Goal: Task Accomplishment & Management: Manage account settings

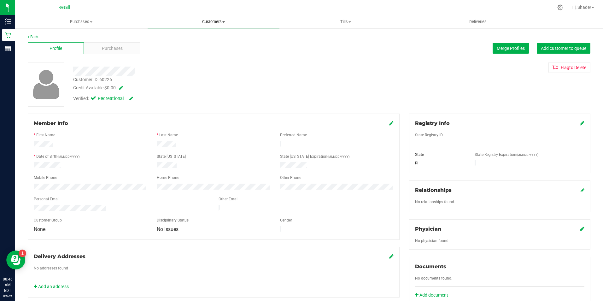
click at [220, 22] on span "Customers" at bounding box center [212, 22] width 131 height 6
click at [185, 41] on li "All customers" at bounding box center [213, 38] width 132 height 8
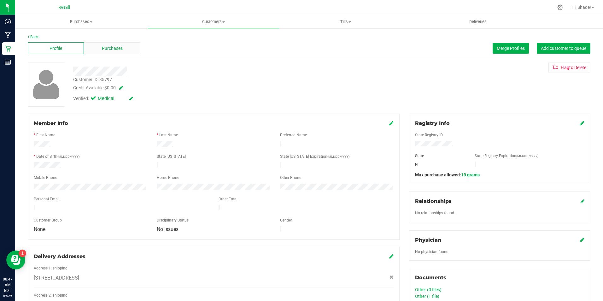
click at [115, 46] on span "Purchases" at bounding box center [112, 48] width 21 height 7
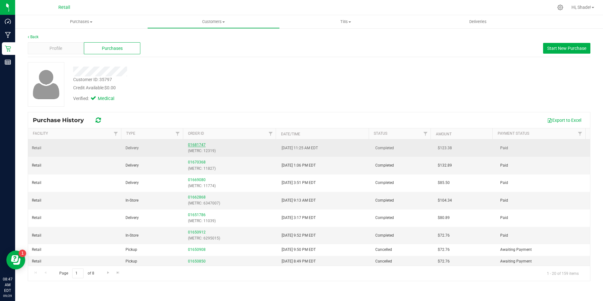
click at [197, 146] on link "01681747" at bounding box center [197, 144] width 18 height 4
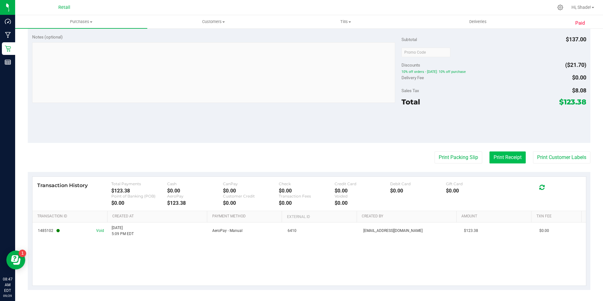
scroll to position [327, 0]
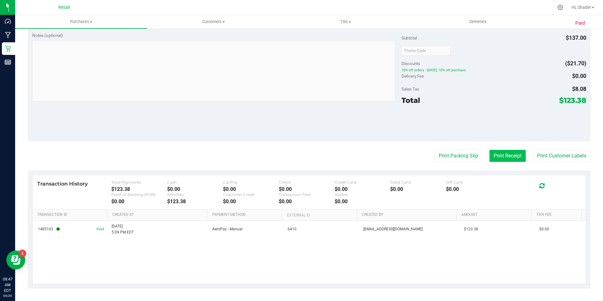
click at [493, 152] on button "Print Receipt" at bounding box center [507, 156] width 36 height 12
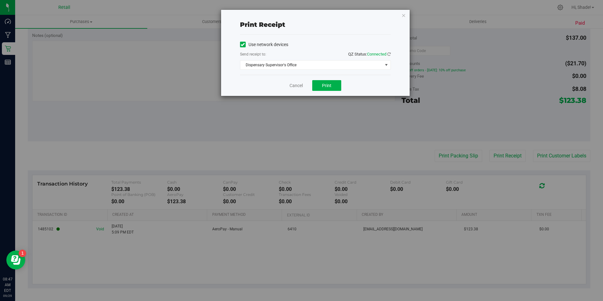
drag, startPoint x: 243, startPoint y: 42, endPoint x: 238, endPoint y: 66, distance: 25.0
click at [243, 44] on icon at bounding box center [242, 44] width 4 height 0
click at [0, 0] on input "Use network devices" at bounding box center [0, 0] width 0 height 0
click at [238, 67] on div "Print receipt Use network devices Send receipt to: QZ Status: Connected Choose …" at bounding box center [315, 53] width 188 height 86
click at [276, 64] on span "Choose printer" at bounding box center [311, 65] width 142 height 9
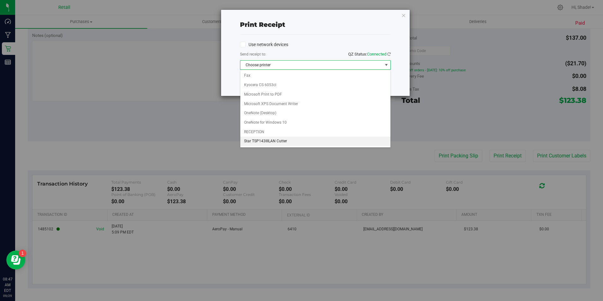
click at [270, 141] on li "Star TSP143IIILAN Cutter" at bounding box center [315, 140] width 150 height 9
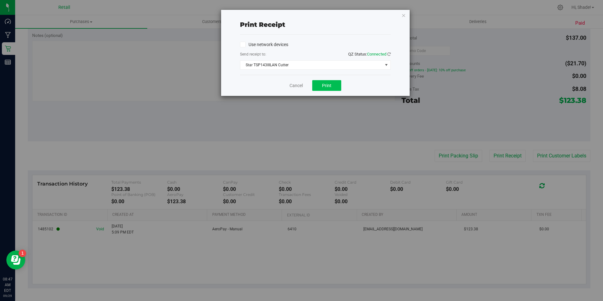
click at [318, 92] on div "Cancel Print" at bounding box center [315, 85] width 151 height 21
click at [323, 84] on span "Print" at bounding box center [326, 85] width 9 height 5
click at [401, 15] on icon "button" at bounding box center [403, 15] width 4 height 8
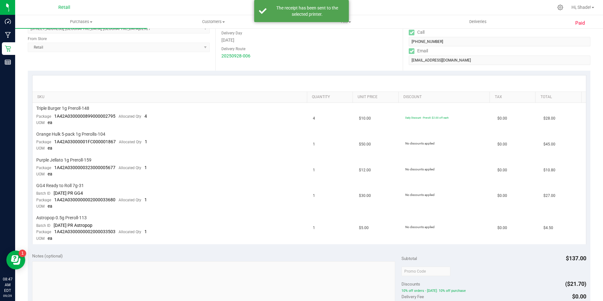
scroll to position [12, 0]
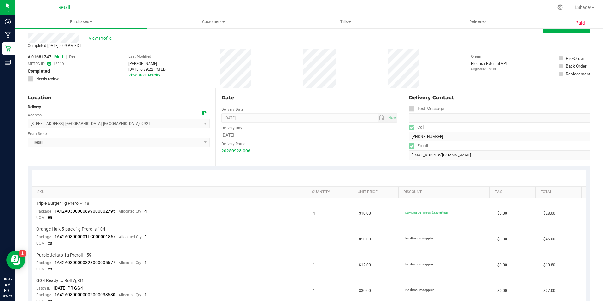
click at [147, 78] on div "Last Modified Megan Baker Sep 28, 2025 6:39:22 PM EDT View Order Activity" at bounding box center [147, 68] width 39 height 39
click at [149, 74] on link "View Order Activity" at bounding box center [144, 75] width 32 height 4
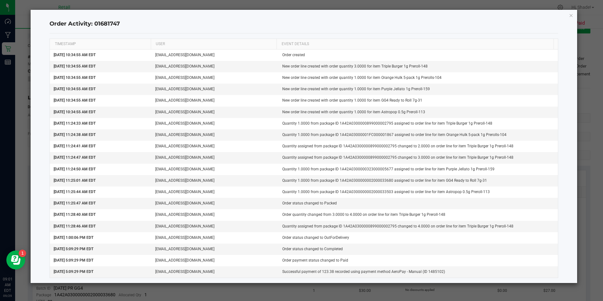
click at [264, 293] on ngb-modal-window "Order Activity: 01681747 TIMESTAMP USER EVENT DETAILS Sep 28, 2025 10:34:55 AM …" at bounding box center [303, 150] width 607 height 301
click at [571, 16] on icon "button" at bounding box center [570, 15] width 4 height 8
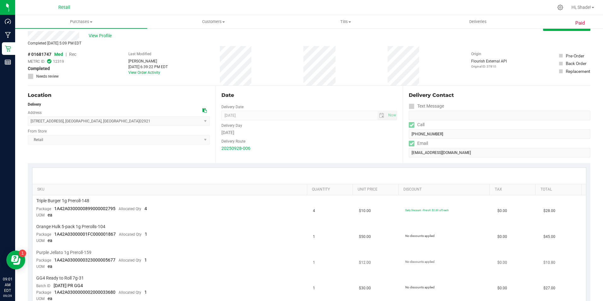
scroll to position [0, 0]
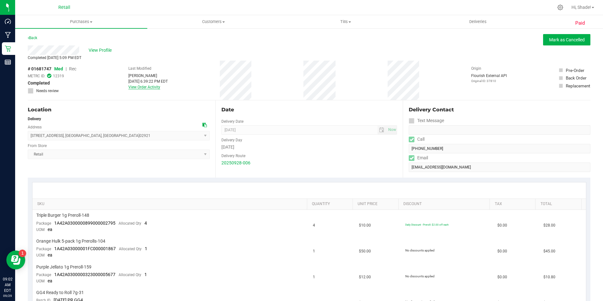
click at [138, 86] on link "View Order Activity" at bounding box center [144, 87] width 32 height 4
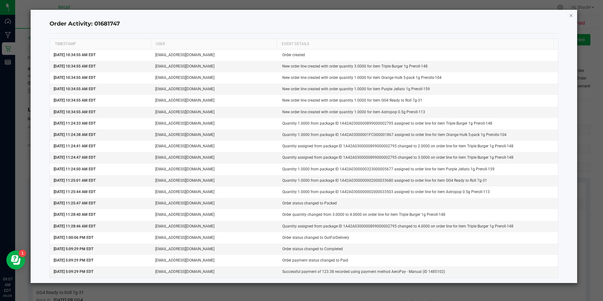
click at [572, 15] on icon "button" at bounding box center [570, 15] width 4 height 8
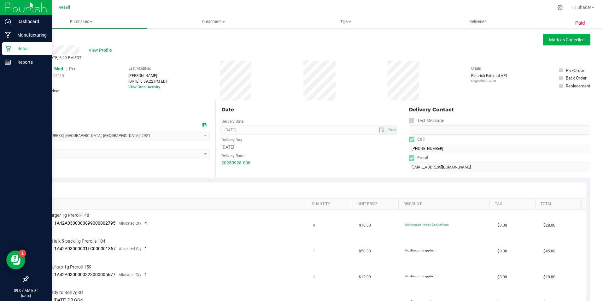
click at [20, 50] on p "Retail" at bounding box center [30, 49] width 38 height 8
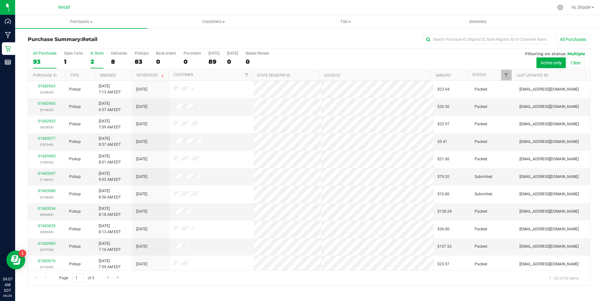
click at [95, 65] on label "In Store 2" at bounding box center [96, 59] width 13 height 17
click at [0, 0] on input "In Store 2" at bounding box center [0, 0] width 0 height 0
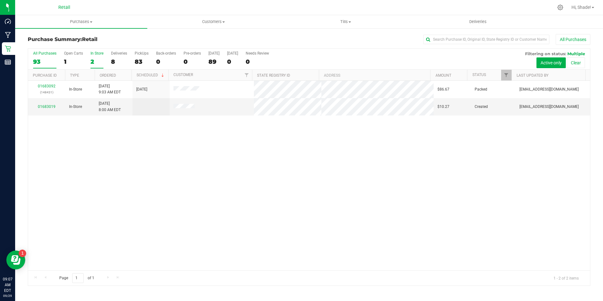
click at [34, 65] on div "93" at bounding box center [44, 61] width 23 height 7
click at [0, 0] on input "All Purchases 93" at bounding box center [0, 0] width 0 height 0
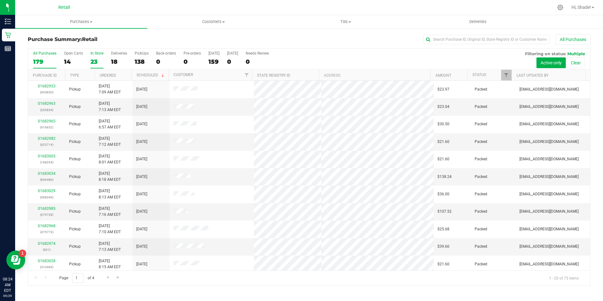
click at [96, 58] on div "23" at bounding box center [96, 61] width 13 height 7
click at [0, 0] on input "In Store 23" at bounding box center [0, 0] width 0 height 0
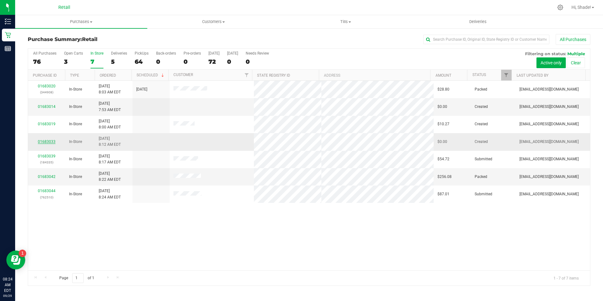
click at [45, 140] on link "01683033" at bounding box center [47, 141] width 18 height 4
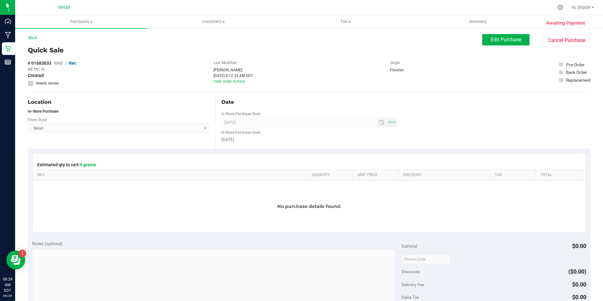
click at [552, 33] on div "Awaiting Payment Back Edit Purchase Cancel Purchase Quick Sale # 01683033 Med |…" at bounding box center [308, 268] width 587 height 481
click at [552, 40] on button "Cancel Purchase" at bounding box center [566, 40] width 47 height 12
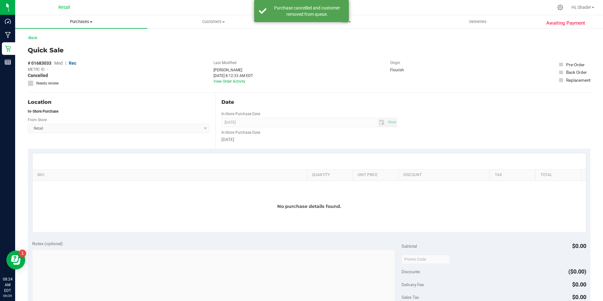
click at [83, 19] on span "Purchases" at bounding box center [81, 22] width 132 height 6
click at [65, 39] on span "Summary of purchases" at bounding box center [47, 37] width 65 height 5
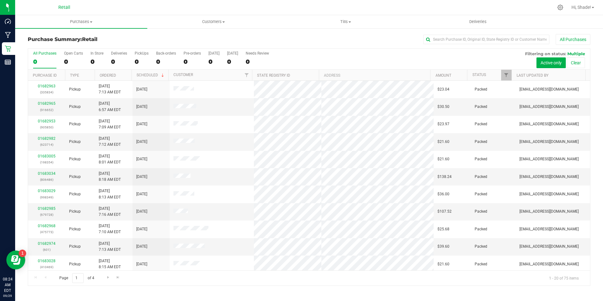
click at [89, 59] on div "All Purchases 0 Open Carts 0 In Store 0 Deliveries 0 PickUps 0 Back-orders 0 Pr…" at bounding box center [309, 59] width 562 height 21
click at [93, 66] on label "In Store 0" at bounding box center [96, 59] width 13 height 17
click at [0, 0] on input "In Store 0" at bounding box center [0, 0] width 0 height 0
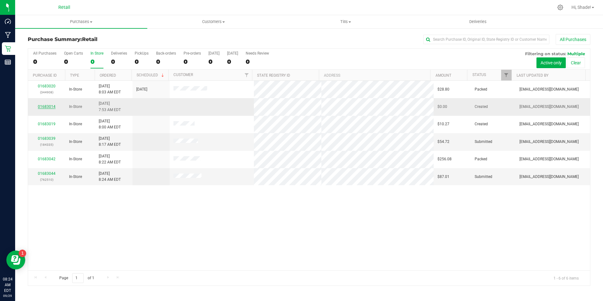
click at [49, 107] on link "01683014" at bounding box center [47, 106] width 18 height 4
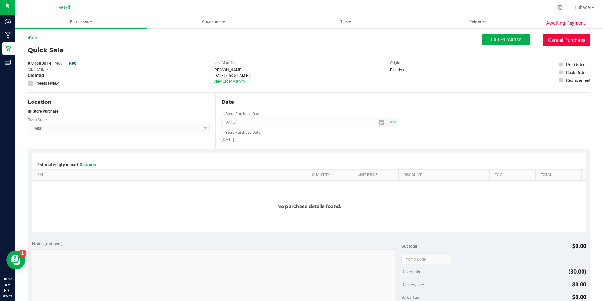
click at [567, 38] on button "Cancel Purchase" at bounding box center [566, 40] width 47 height 12
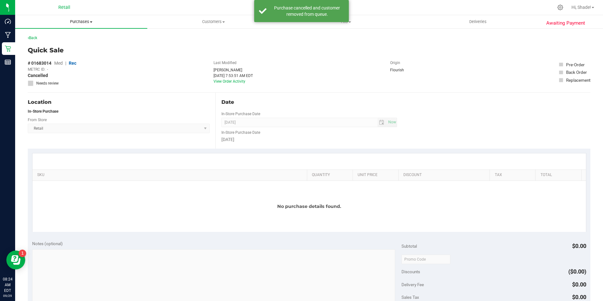
click at [84, 21] on span "Purchases" at bounding box center [81, 22] width 132 height 6
click at [76, 38] on span "Summary of purchases" at bounding box center [47, 37] width 65 height 5
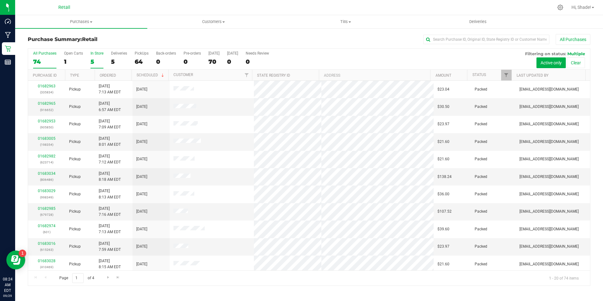
click at [95, 58] on div "5" at bounding box center [96, 61] width 13 height 7
click at [0, 0] on input "In Store 5" at bounding box center [0, 0] width 0 height 0
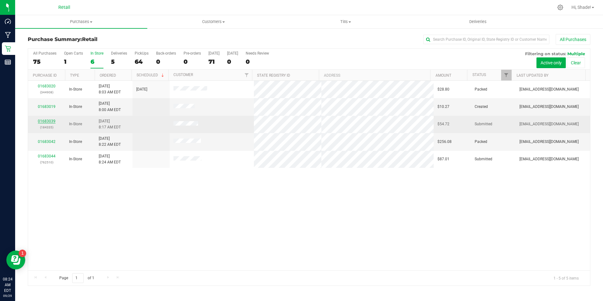
click at [54, 119] on link "01683039" at bounding box center [47, 121] width 18 height 4
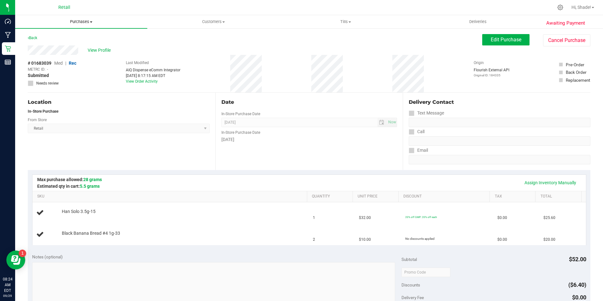
click at [80, 20] on span "Purchases" at bounding box center [81, 22] width 132 height 6
click at [58, 39] on span "Summary of purchases" at bounding box center [47, 37] width 65 height 5
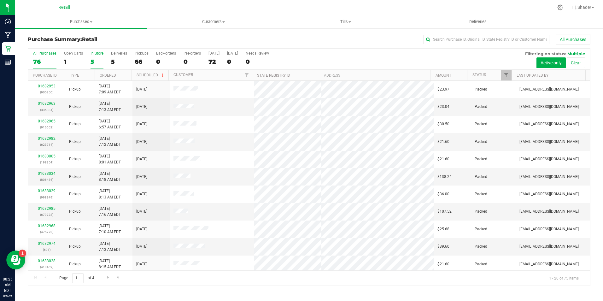
click at [97, 60] on div "5" at bounding box center [96, 61] width 13 height 7
click at [0, 0] on input "In Store 5" at bounding box center [0, 0] width 0 height 0
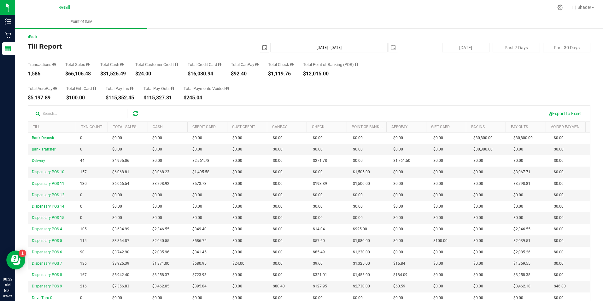
click at [262, 48] on span "select" at bounding box center [264, 47] width 5 height 5
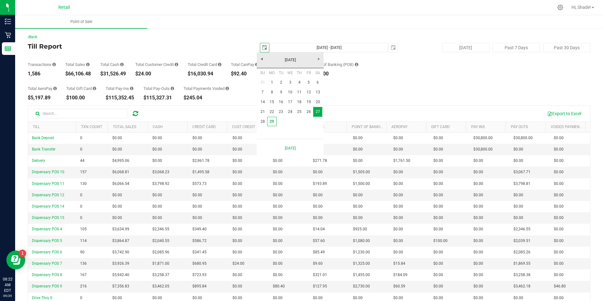
scroll to position [0, 16]
click at [266, 123] on link "28" at bounding box center [262, 122] width 9 height 10
type input "2025-09-28"
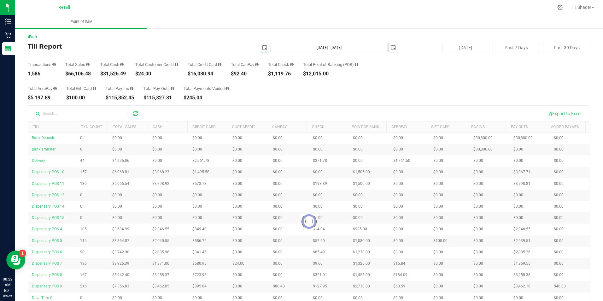
click at [392, 45] on span "select" at bounding box center [393, 47] width 9 height 9
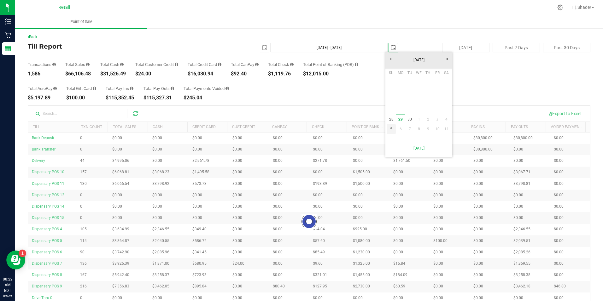
click at [392, 119] on link "28" at bounding box center [390, 119] width 9 height 10
type input "Sep 28, 2025 - Sep 28, 2025"
type input "2025-09-28"
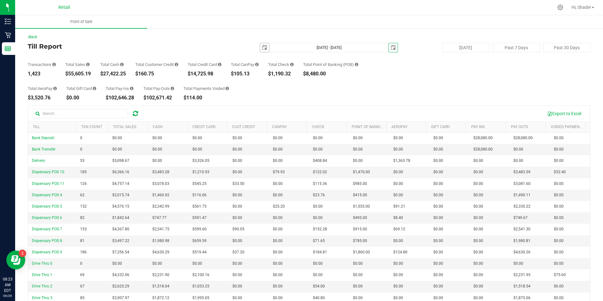
click at [263, 47] on span "select" at bounding box center [264, 47] width 5 height 5
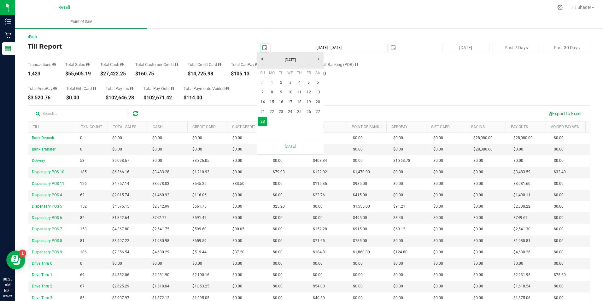
scroll to position [0, 16]
click at [390, 45] on span "select" at bounding box center [392, 47] width 5 height 5
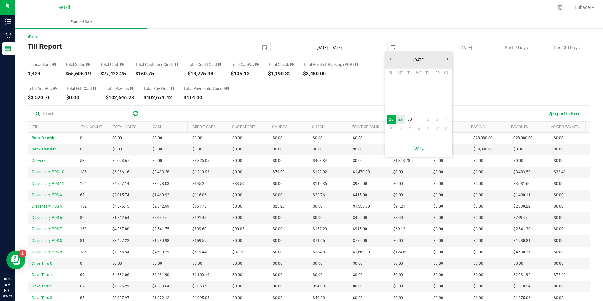
click at [400, 119] on link "29" at bounding box center [399, 119] width 9 height 10
type input "Sep 28, 2025 - Sep 29, 2025"
type input "2025-09-29"
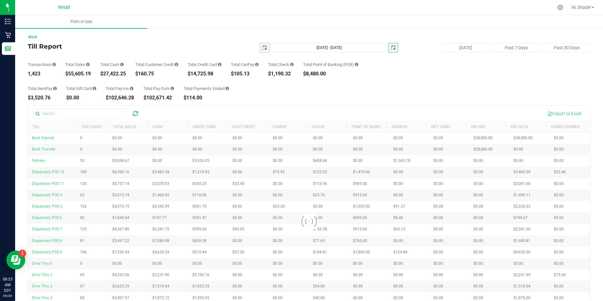
click at [262, 46] on span "select" at bounding box center [264, 47] width 5 height 5
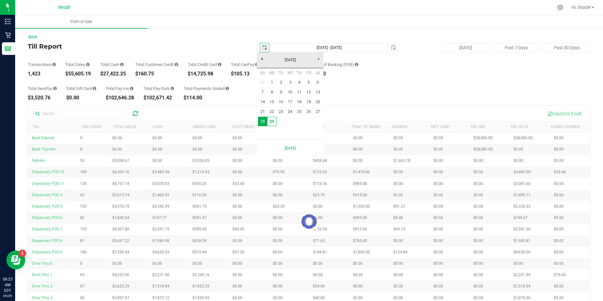
scroll to position [0, 16]
click at [269, 121] on link "29" at bounding box center [271, 122] width 9 height 10
type input "Sep 29, 2025 - Sep 29, 2025"
type input "2025-09-29"
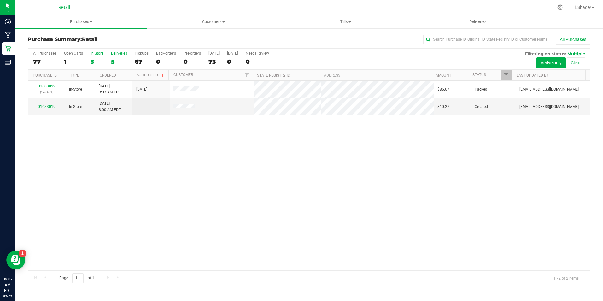
click at [112, 55] on div "Deliveries" at bounding box center [119, 53] width 16 height 4
click at [0, 0] on input "Deliveries 5" at bounding box center [0, 0] width 0 height 0
